Goal: Task Accomplishment & Management: Use online tool/utility

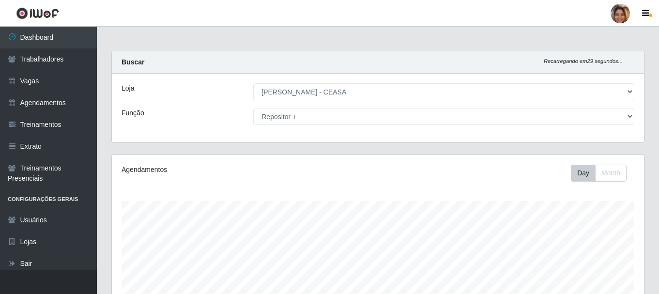
select select "474"
select select "82"
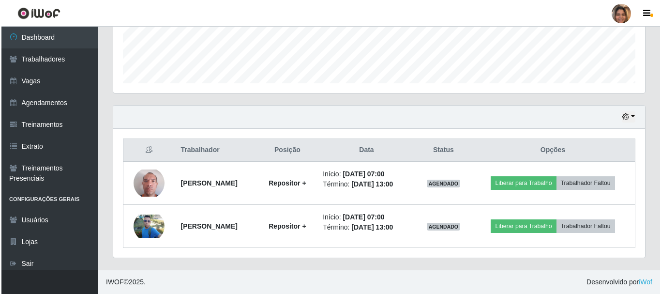
scroll to position [201, 532]
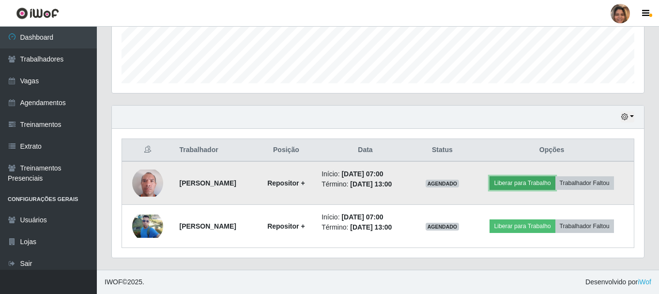
click at [529, 183] on button "Liberar para Trabalho" at bounding box center [521, 183] width 65 height 14
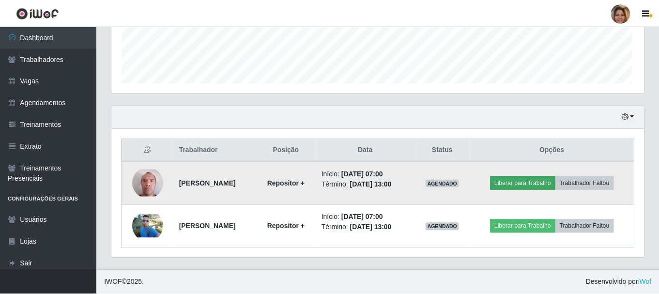
scroll to position [201, 527]
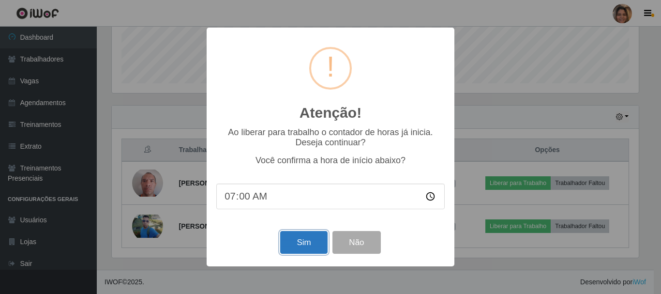
click at [311, 251] on button "Sim" at bounding box center [303, 242] width 47 height 23
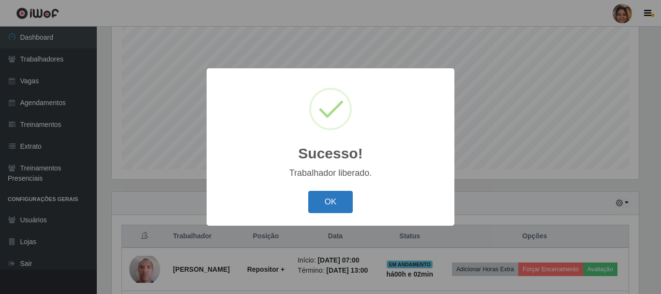
click at [323, 203] on button "OK" at bounding box center [330, 202] width 45 height 23
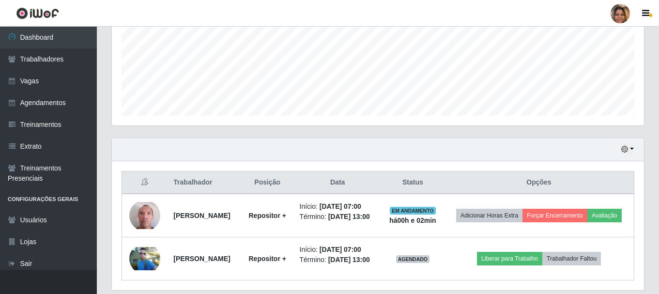
scroll to position [277, 0]
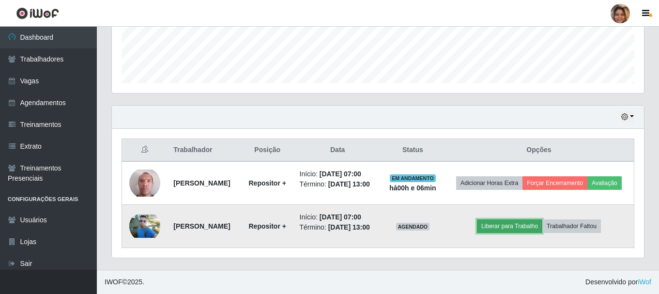
click at [522, 224] on button "Liberar para Trabalho" at bounding box center [509, 226] width 65 height 14
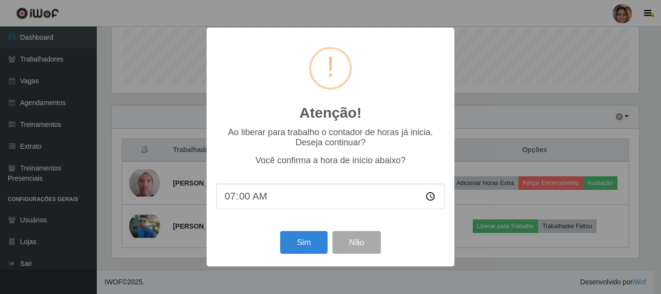
click at [251, 198] on input "07:00" at bounding box center [330, 196] width 228 height 26
click at [256, 196] on input "07:00" at bounding box center [330, 196] width 228 height 26
click at [246, 199] on input "07:00" at bounding box center [330, 196] width 228 height 26
type input "07:06"
click at [306, 245] on button "Sim" at bounding box center [303, 242] width 47 height 23
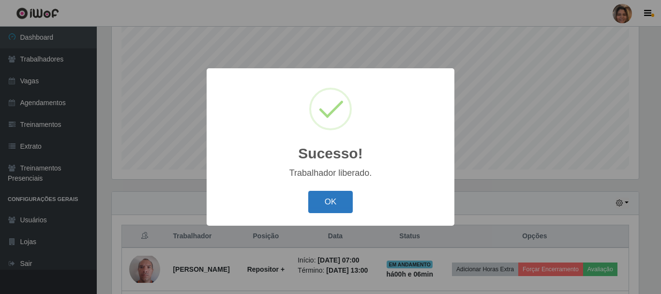
click at [334, 212] on button "OK" at bounding box center [330, 202] width 45 height 23
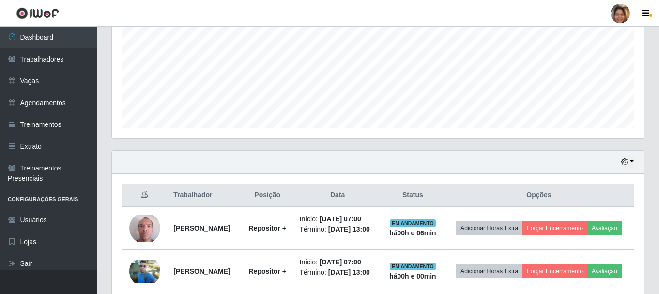
scroll to position [273, 0]
